Goal: Information Seeking & Learning: Check status

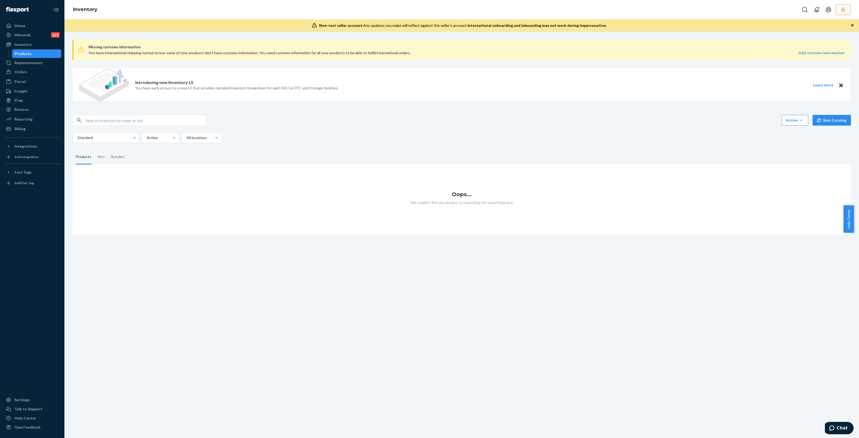
click at [123, 120] on input "text" at bounding box center [146, 120] width 121 height 11
type input "s"
paste input "1899728"
type input "S1899728"
click at [120, 186] on div "FLARED LOW RISE JEANS W/ LACING DETAILS-DENIM-SMALL" at bounding box center [129, 190] width 56 height 16
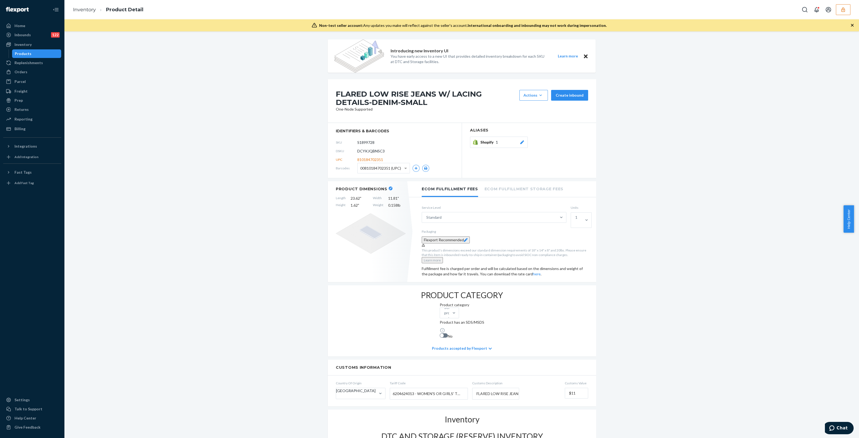
click at [370, 153] on span "DCYKJQBNSC3" at bounding box center [370, 150] width 27 height 5
copy span "DCYKJQBNSC3"
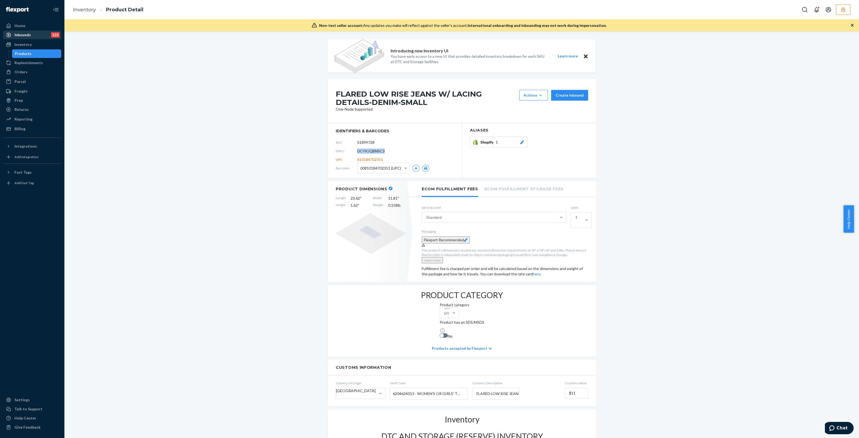
click at [31, 33] on div "Inbounds 122" at bounding box center [32, 35] width 57 height 8
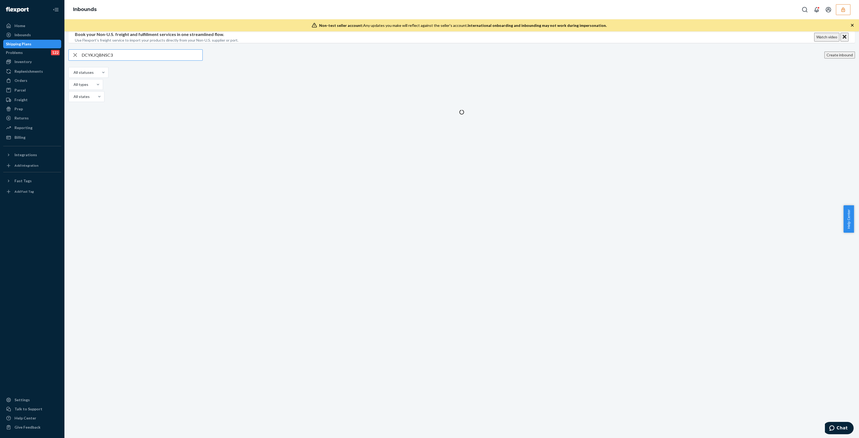
type input "DCYKJQBNSC3"
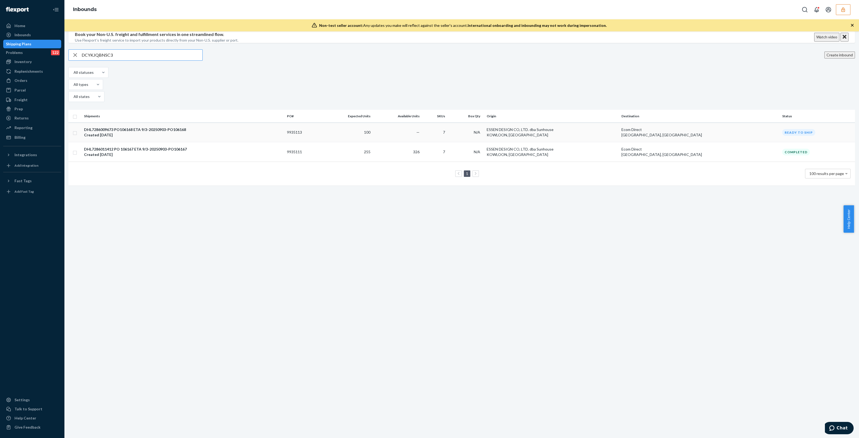
type input "DCYKJQBNSC3"
click at [141, 132] on div "DHL7286009673 PO106168 ETA 9/3-20250903-PO106168" at bounding box center [183, 129] width 199 height 5
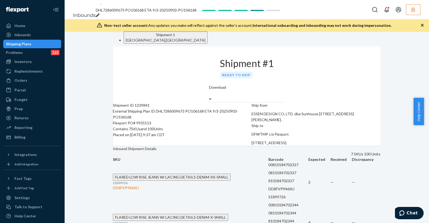
click at [419, 6] on button "button" at bounding box center [413, 9] width 14 height 11
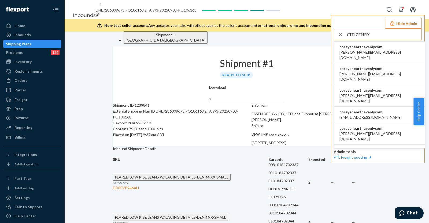
type input "CITIZENRY"
click at [388, 50] on li "coreyehearthavenlycom becki@the-citizenry.com" at bounding box center [379, 53] width 91 height 22
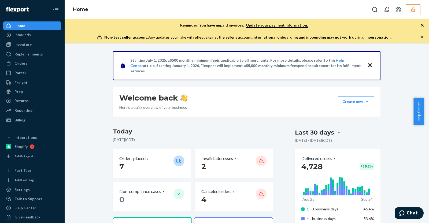
click at [38, 62] on div "Orders" at bounding box center [32, 64] width 57 height 8
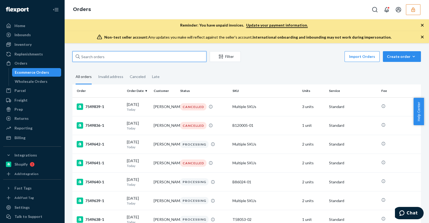
click at [113, 61] on input "text" at bounding box center [139, 56] width 134 height 11
paste input "136717081"
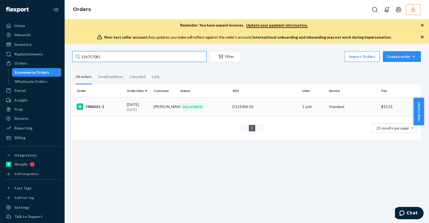
type input "136717081"
click at [122, 101] on td "7486021-1" at bounding box center [98, 106] width 52 height 19
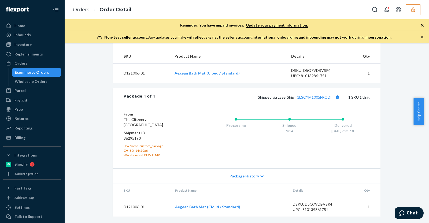
scroll to position [180, 0]
click at [132, 207] on td "D121006-01" at bounding box center [142, 207] width 58 height 20
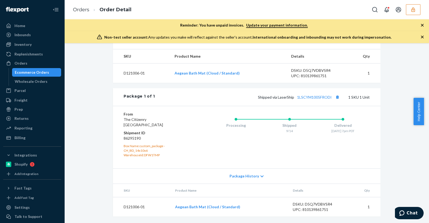
click at [313, 210] on div "UPC: 810139861751" at bounding box center [318, 209] width 50 height 5
copy div "810139861751"
click at [33, 37] on div "Inbounds" at bounding box center [32, 35] width 57 height 8
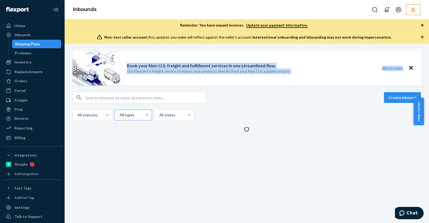
drag, startPoint x: 123, startPoint y: 57, endPoint x: 122, endPoint y: 114, distance: 56.6
click at [114, 10] on div "Inbounds Reminder: You have unpaid invoices. Update your payment information. N…" at bounding box center [246, 111] width 365 height 223
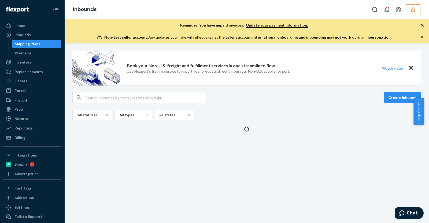
click at [116, 97] on input "text" at bounding box center [146, 97] width 121 height 11
paste input "DKUJWNBYWVS"
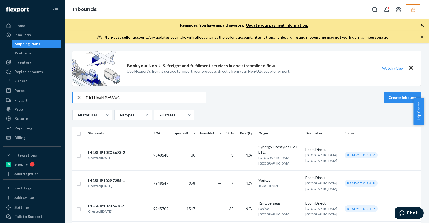
type input "DKUJWNBYWVS"
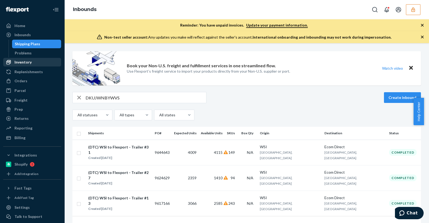
click at [34, 61] on div "Inventory" at bounding box center [32, 62] width 57 height 8
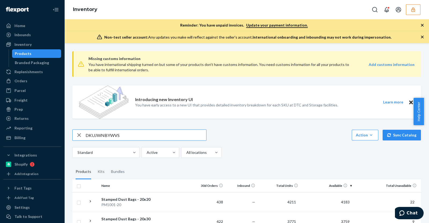
type input "DKUJWNBYWVS"
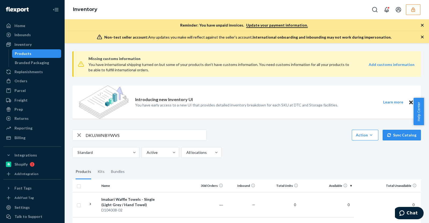
scroll to position [28, 0]
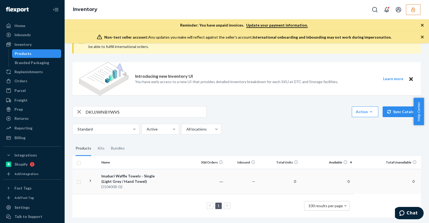
click at [138, 174] on div "Imabari Waffle Towels - Single (Light Grey / Hand Towel)" at bounding box center [129, 179] width 56 height 11
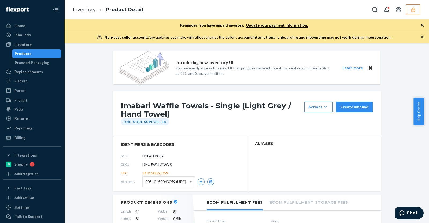
click at [160, 163] on span "DKUJWNBYWVS" at bounding box center [157, 164] width 30 height 5
copy span "DKUJWNBYWVS"
click at [34, 45] on div "Inventory" at bounding box center [32, 45] width 57 height 8
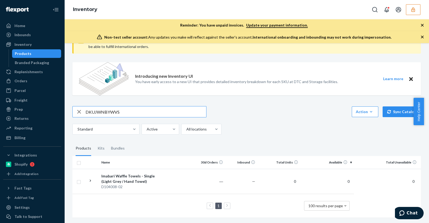
scroll to position [28, 0]
type input "D"
click at [142, 116] on div "Action Create product Create kit or bundle Bulk create products Bulk update pro…" at bounding box center [246, 120] width 349 height 28
click at [139, 107] on input "text" at bounding box center [146, 112] width 121 height 11
type input "AEGEAN BATH MAT"
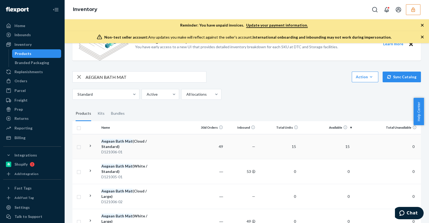
scroll to position [59, 0]
click at [122, 143] on div "Aegean Bath Mat (Cloud / Standard)" at bounding box center [129, 143] width 56 height 11
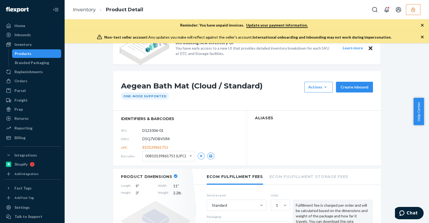
scroll to position [20, 0]
click at [153, 142] on div "DSKU D5Q7VDBVSR4" at bounding box center [180, 138] width 118 height 9
click at [152, 138] on span "D5Q7VDBVSR4" at bounding box center [155, 138] width 27 height 5
copy span "D5Q7VDBVSR4"
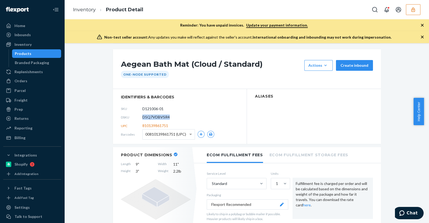
scroll to position [42, 0]
click at [156, 118] on span "D5Q7VDBVSR4" at bounding box center [155, 116] width 27 height 5
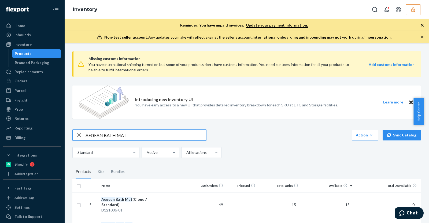
click at [148, 137] on input "AEGEAN BATH MAT" at bounding box center [146, 135] width 121 height 11
type input "A"
click at [244, 94] on div "Introducing new Inventory UI You have early access to a new UI that provides de…" at bounding box center [236, 102] width 203 height 33
click at [134, 136] on input "text" at bounding box center [146, 135] width 121 height 11
paste input "D121006"
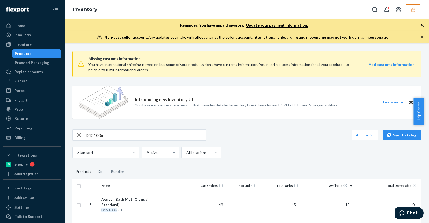
click at [225, 140] on div "D121006 Action Create product Create kit or bundle Bulk create products Bulk up…" at bounding box center [246, 135] width 349 height 11
click at [111, 138] on input "D121006" at bounding box center [146, 135] width 121 height 11
paste input "04008"
type input "D104008"
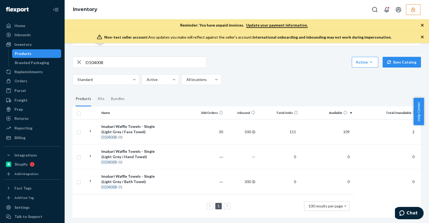
scroll to position [74, 0]
click at [136, 160] on div "D104008 -02" at bounding box center [129, 161] width 56 height 5
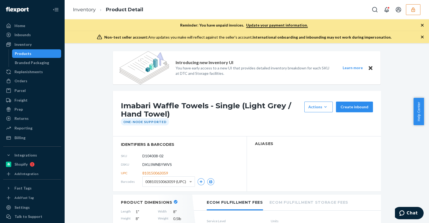
click at [155, 163] on span "DKUJWNBYWVS" at bounding box center [157, 164] width 30 height 5
copy span "DKUJWNBYWVS"
click at [33, 43] on div "Inventory" at bounding box center [32, 45] width 57 height 8
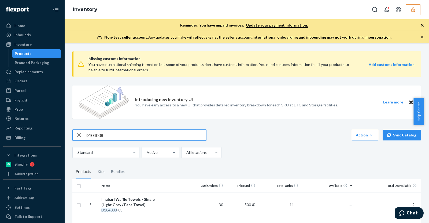
click at [109, 139] on input "D104008" at bounding box center [146, 135] width 121 height 11
type input "D"
type input "D70002-01"
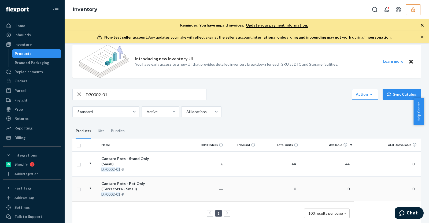
scroll to position [47, 0]
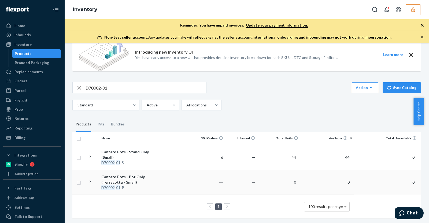
click at [126, 178] on div "Cantaro Pots - Pot Only (Terracotta - Small)" at bounding box center [129, 179] width 56 height 11
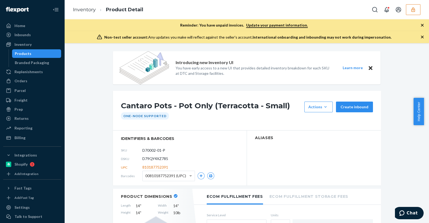
scroll to position [9, 0]
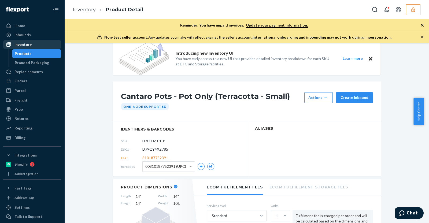
click at [30, 46] on div "Inventory" at bounding box center [22, 44] width 17 height 5
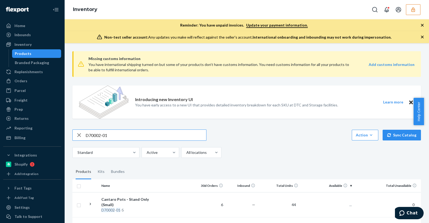
click at [122, 136] on input "D70002-01" at bounding box center [146, 135] width 121 height 11
click at [122, 136] on input "P84012-03-C" at bounding box center [146, 135] width 121 height 11
type input "P84012-03-C"
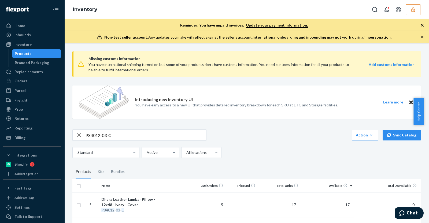
scroll to position [28, 0]
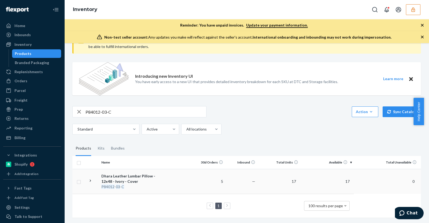
drag, startPoint x: 146, startPoint y: 171, endPoint x: 119, endPoint y: 182, distance: 29.4
click at [119, 185] on em "03" at bounding box center [118, 187] width 4 height 5
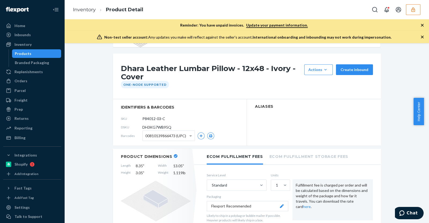
scroll to position [32, 0]
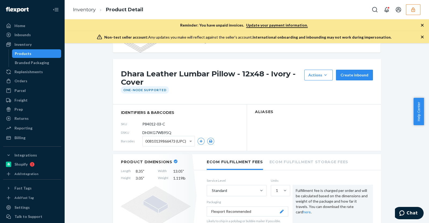
click at [153, 133] on span "DH3KG7WB95Q" at bounding box center [156, 132] width 29 height 5
copy span "DH3KG7WB95Q"
click at [36, 42] on div "Inventory" at bounding box center [32, 45] width 57 height 8
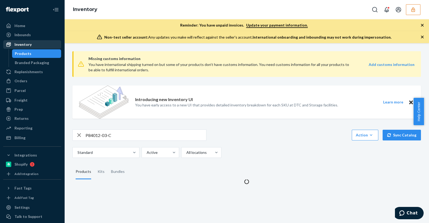
click at [36, 42] on div "Inventory" at bounding box center [32, 45] width 57 height 8
click at [120, 137] on input "P84012-03-C" at bounding box center [146, 135] width 121 height 11
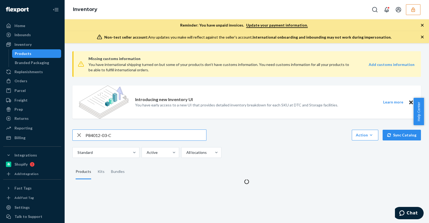
paste input "20001-05"
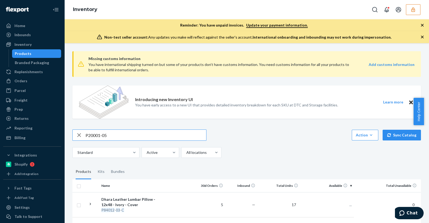
type input "P20001-05"
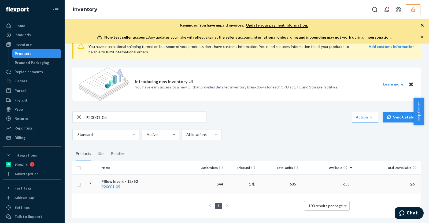
click at [127, 179] on div "Pillow Insert - 12x52" at bounding box center [129, 181] width 56 height 5
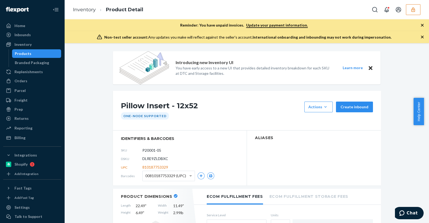
click at [152, 157] on span "DLRE9ZLDBXC" at bounding box center [155, 158] width 26 height 5
copy span "DLRE9ZLDBXC"
click at [40, 43] on div "Inventory" at bounding box center [32, 45] width 57 height 8
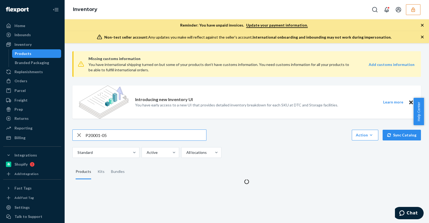
click at [133, 134] on input "P20001-05" at bounding box center [146, 135] width 121 height 11
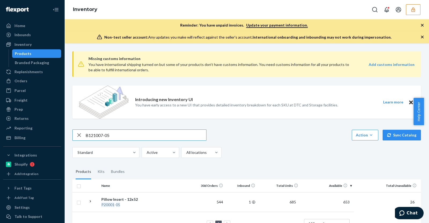
type input "B121007-05"
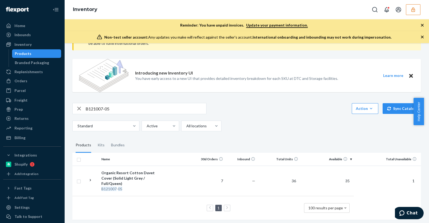
scroll to position [33, 0]
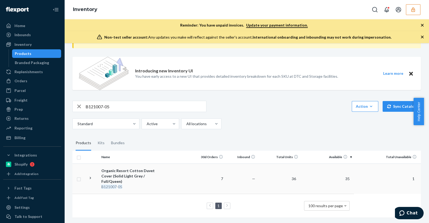
drag, startPoint x: 129, startPoint y: 166, endPoint x: 115, endPoint y: 167, distance: 14.0
drag, startPoint x: 115, startPoint y: 167, endPoint x: 104, endPoint y: 176, distance: 14.3
drag, startPoint x: 103, startPoint y: 176, endPoint x: 92, endPoint y: 176, distance: 10.7
click at [92, 176] on div at bounding box center [90, 179] width 5 height 6
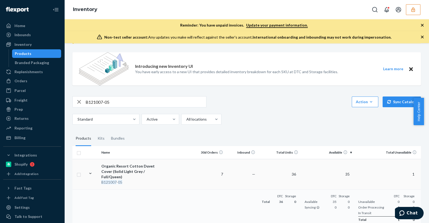
click at [128, 167] on div "Organic Resort Cotton Duvet Cover (Solid Light Grey / Full/Queen)" at bounding box center [129, 172] width 56 height 16
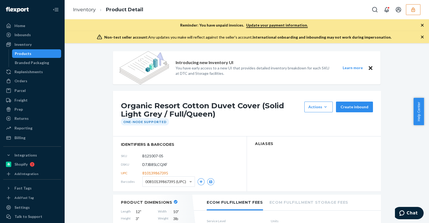
drag, startPoint x: 149, startPoint y: 166, endPoint x: 142, endPoint y: 163, distance: 7.5
drag, startPoint x: 142, startPoint y: 163, endPoint x: 152, endPoint y: 164, distance: 10.0
drag, startPoint x: 150, startPoint y: 164, endPoint x: 141, endPoint y: 159, distance: 10.4
drag, startPoint x: 141, startPoint y: 159, endPoint x: 217, endPoint y: 173, distance: 77.2
click at [217, 173] on div "UPC 810139867395" at bounding box center [180, 173] width 118 height 9
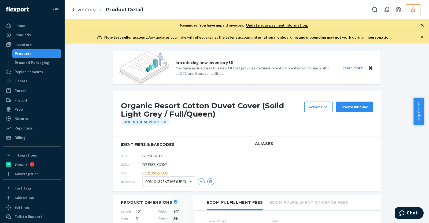
click at [153, 165] on span "D7JB85LCQXF" at bounding box center [154, 164] width 25 height 5
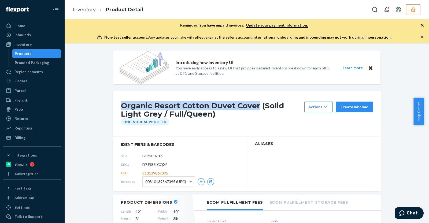
drag, startPoint x: 116, startPoint y: 102, endPoint x: 256, endPoint y: 107, distance: 140.1
click at [256, 107] on div "Organic Resort Cotton Duvet Cover (Solid Light Grey / Full/Queen) Actions Add c…" at bounding box center [247, 114] width 268 height 46
copy h1 "Organic Resort Cotton Duvet Cover"
click at [51, 43] on div "Inventory" at bounding box center [32, 45] width 57 height 8
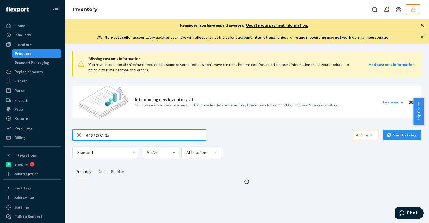
click at [126, 134] on input "B121007-05" at bounding box center [146, 135] width 121 height 11
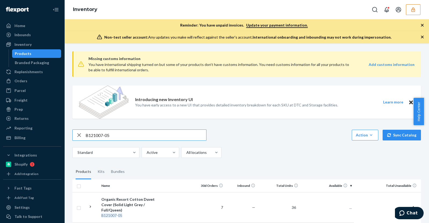
click at [126, 134] on input "B121007-05" at bounding box center [146, 135] width 121 height 11
click at [168, 134] on input "Organic Resort Cotton Duvet Cover" at bounding box center [146, 135] width 121 height 11
type input "Organic Resort Cotton Duvet Cover SOLID SAND"
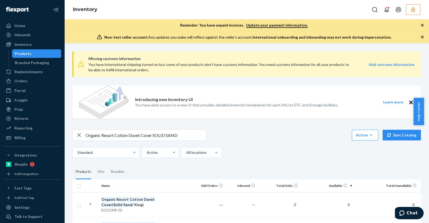
scroll to position [53, 0]
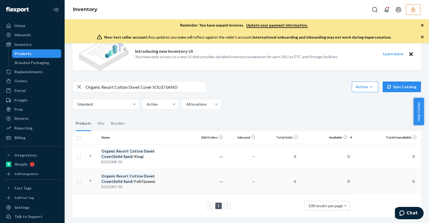
click at [139, 174] on div "Organic Resort Cotton Duvet Cover ( Solid Sand / Full/Queen)" at bounding box center [129, 179] width 56 height 11
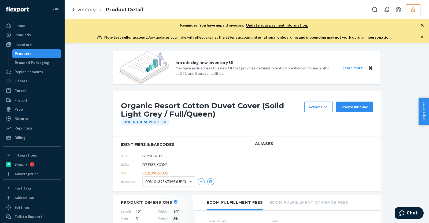
click at [148, 164] on span "D7JB85LCQXF" at bounding box center [154, 164] width 25 height 5
copy span "D7JB85LCQXF"
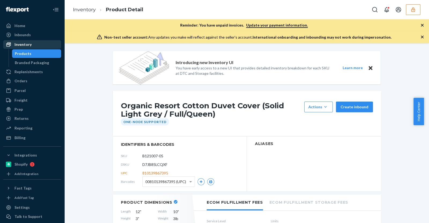
click at [39, 43] on div "Inventory" at bounding box center [32, 45] width 57 height 8
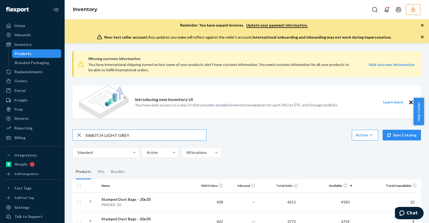
type input "SWATCH LIGHT GREY"
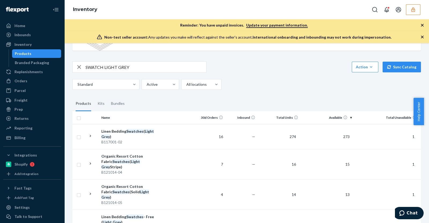
scroll to position [69, 0]
click at [145, 137] on div "Linen Bedding Swatches ( Light Grey )" at bounding box center [129, 133] width 56 height 11
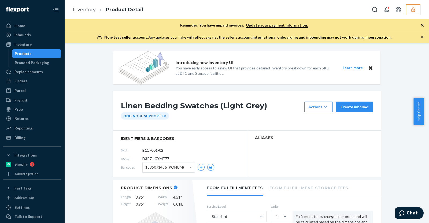
click at [159, 158] on span "D3P7HCYME77" at bounding box center [155, 158] width 27 height 5
copy span "D3P7HCYME77"
